Goal: Check status: Check status

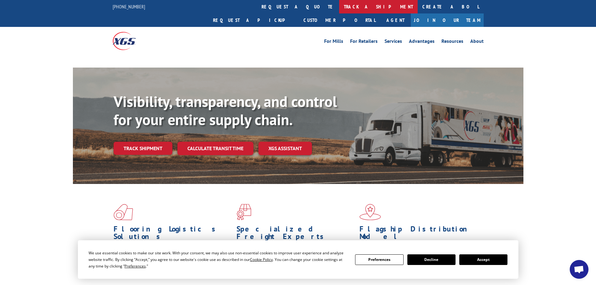
click at [339, 7] on link "track a shipment" at bounding box center [378, 6] width 79 height 13
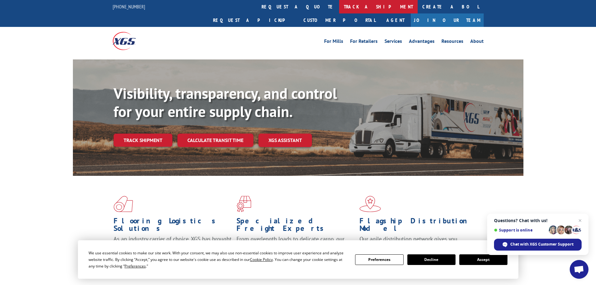
click at [339, 7] on link "track a shipment" at bounding box center [378, 6] width 79 height 13
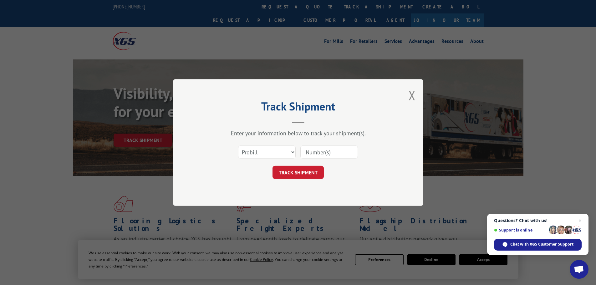
click at [317, 153] on input at bounding box center [329, 152] width 58 height 13
paste input "17480264"
type input "17480264"
click at [307, 177] on button "TRACK SHIPMENT" at bounding box center [298, 172] width 51 height 13
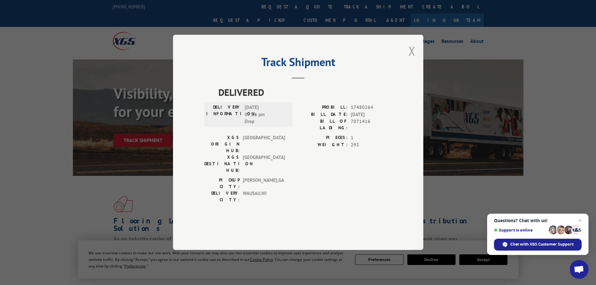
drag, startPoint x: 413, startPoint y: 69, endPoint x: 323, endPoint y: 36, distance: 96.3
click at [413, 59] on button "Close modal" at bounding box center [412, 51] width 7 height 17
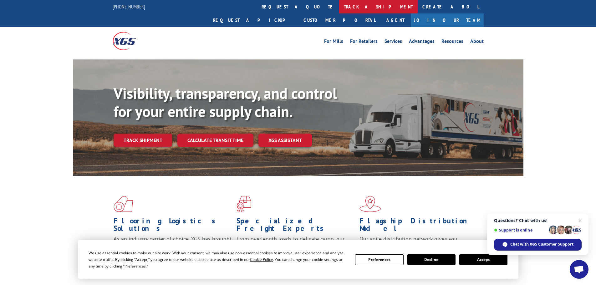
click at [339, 7] on link "track a shipment" at bounding box center [378, 6] width 79 height 13
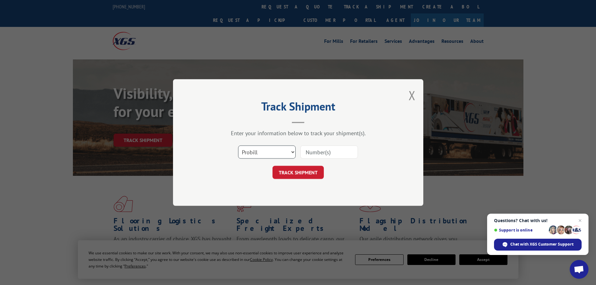
click at [281, 155] on select "Select category... Probill BOL PO" at bounding box center [267, 152] width 58 height 13
select select "bol"
click at [238, 146] on select "Select category... Probill BOL PO" at bounding box center [267, 152] width 58 height 13
click at [315, 154] on input at bounding box center [329, 152] width 58 height 13
paste input "480332"
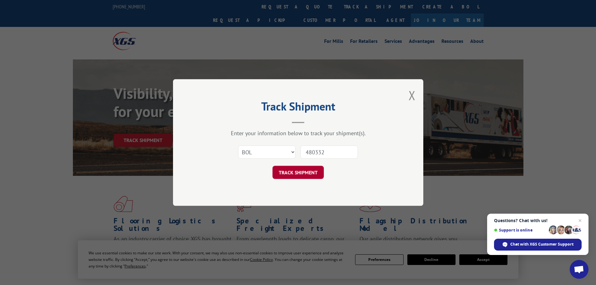
type input "480332"
click at [305, 175] on button "TRACK SHIPMENT" at bounding box center [298, 172] width 51 height 13
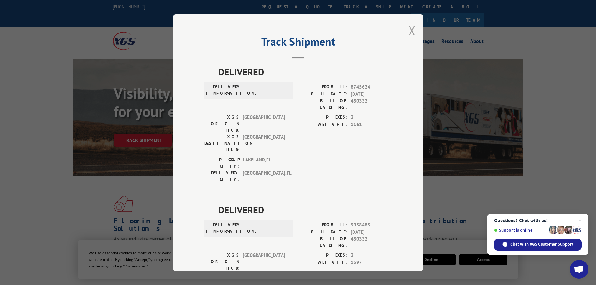
click at [411, 32] on button "Close modal" at bounding box center [412, 30] width 7 height 17
